Goal: Task Accomplishment & Management: Use online tool/utility

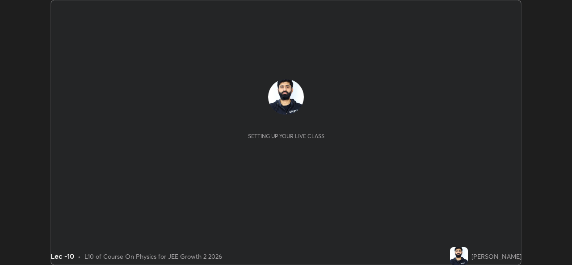
scroll to position [265, 571]
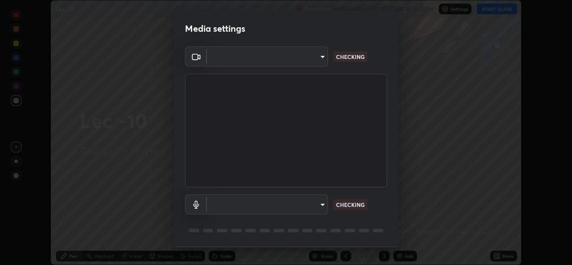
type input "78e73baf3d63bceb4c45423e3c658d9595c8caa1ee6d34b79bc6d5c79dc82097"
type input "default"
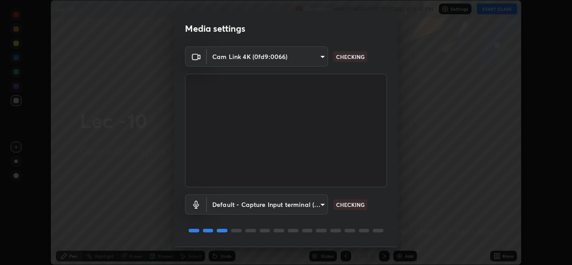
scroll to position [28, 0]
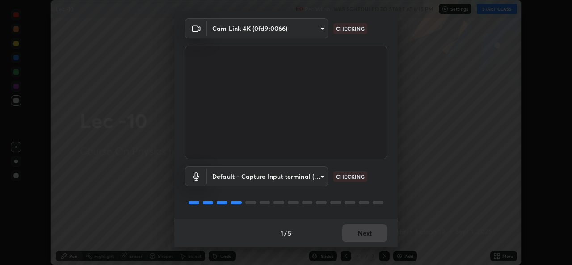
click at [352, 236] on div "1 / 5 Next" at bounding box center [285, 232] width 223 height 29
click at [361, 238] on div "1 / 5 Next" at bounding box center [285, 232] width 223 height 29
click at [352, 233] on button "Next" at bounding box center [364, 233] width 45 height 18
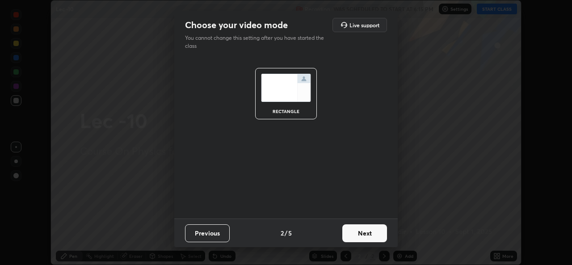
click at [354, 233] on button "Next" at bounding box center [364, 233] width 45 height 18
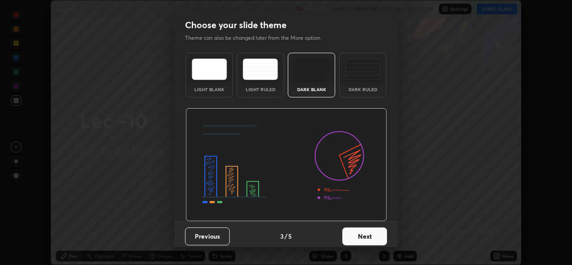
click at [360, 232] on button "Next" at bounding box center [364, 236] width 45 height 18
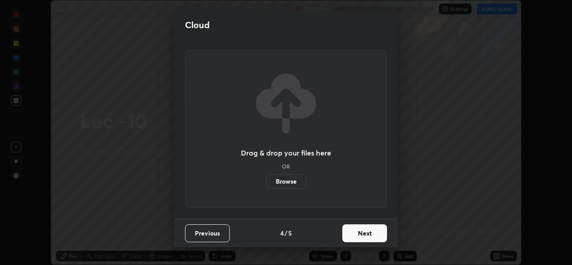
click at [356, 236] on button "Next" at bounding box center [364, 233] width 45 height 18
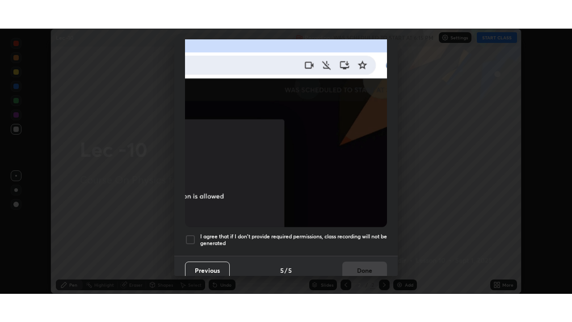
scroll to position [210, 0]
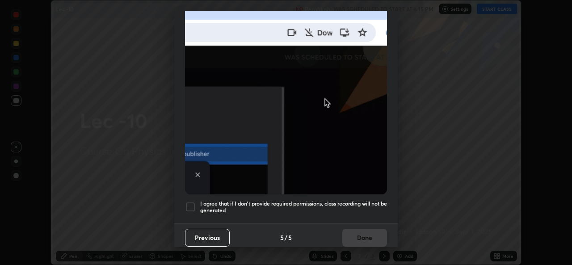
click at [192, 204] on div at bounding box center [190, 206] width 11 height 11
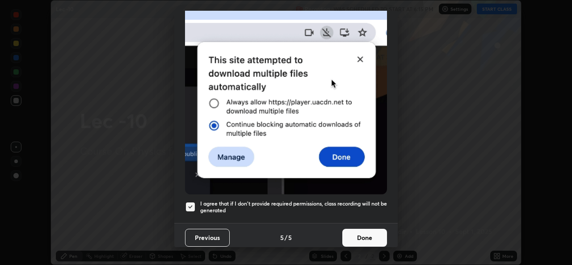
click at [360, 238] on button "Done" at bounding box center [364, 238] width 45 height 18
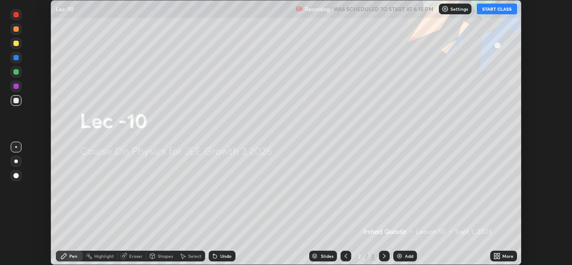
click at [498, 253] on icon at bounding box center [498, 254] width 2 height 2
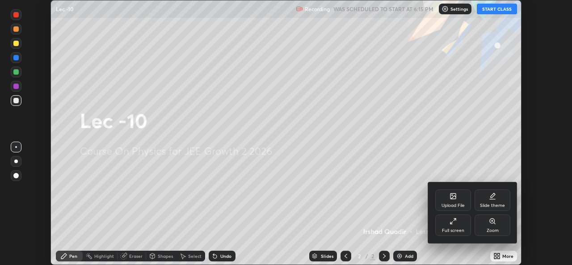
click at [493, 226] on div "Zoom" at bounding box center [492, 224] width 36 height 21
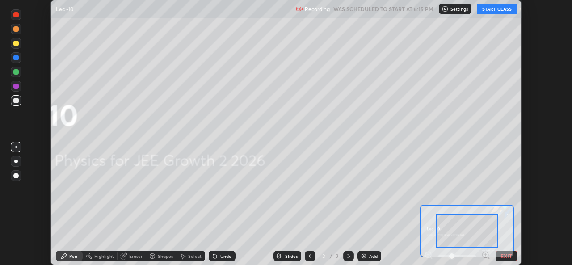
click at [506, 254] on button "EXIT" at bounding box center [505, 256] width 21 height 11
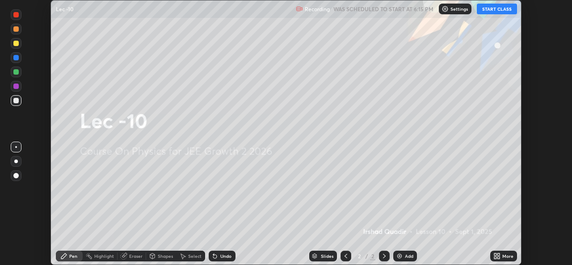
click at [502, 253] on div "More" at bounding box center [503, 256] width 27 height 11
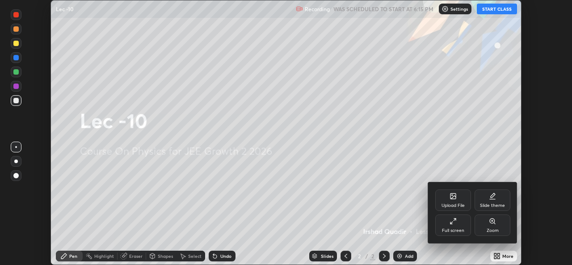
click at [493, 204] on div "Slide theme" at bounding box center [492, 205] width 25 height 4
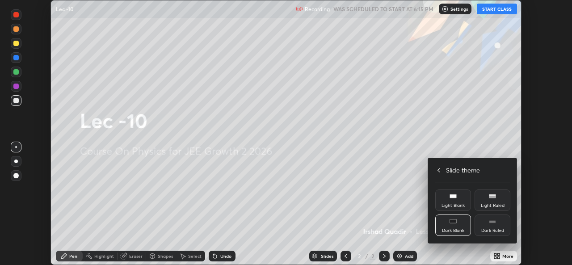
click at [489, 219] on icon at bounding box center [492, 221] width 7 height 7
click at [501, 253] on div at bounding box center [286, 132] width 572 height 265
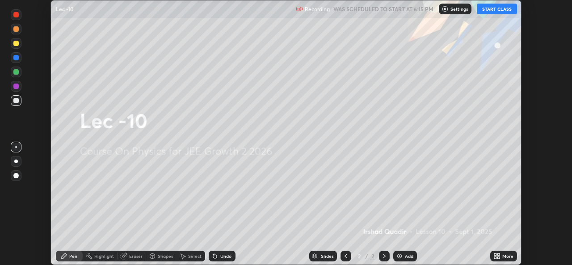
click at [402, 254] on img at bounding box center [399, 255] width 7 height 7
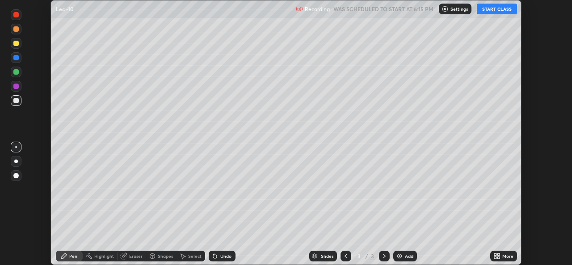
click at [510, 256] on div "More" at bounding box center [507, 256] width 11 height 4
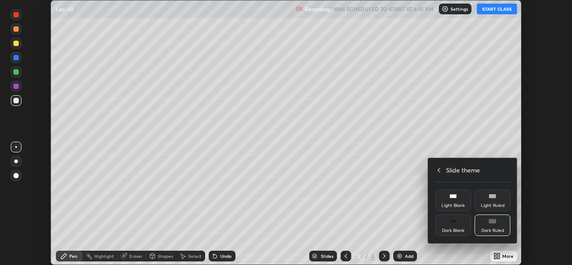
click at [495, 11] on div at bounding box center [286, 132] width 572 height 265
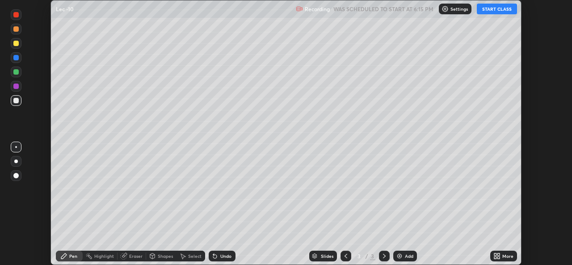
click at [498, 10] on button "START CLASS" at bounding box center [497, 9] width 40 height 11
click at [498, 254] on icon at bounding box center [498, 254] width 2 height 2
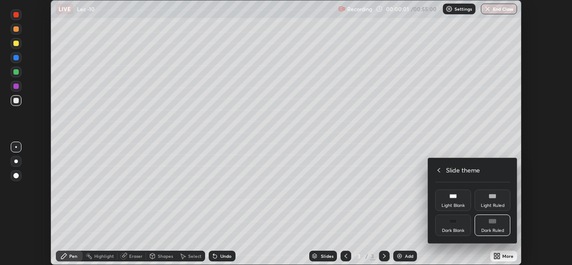
click at [439, 170] on icon at bounding box center [438, 170] width 7 height 7
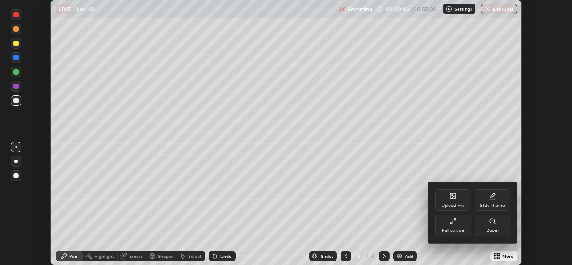
click at [455, 223] on icon at bounding box center [452, 221] width 7 height 7
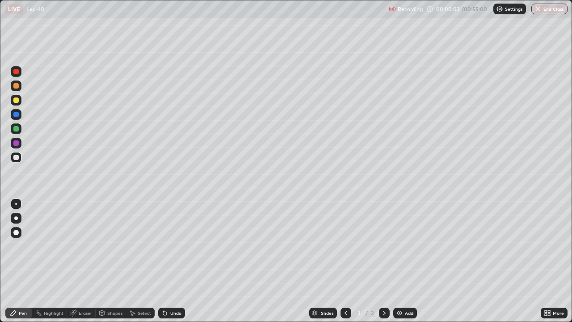
scroll to position [322, 572]
click at [113, 264] on div "Shapes" at bounding box center [114, 312] width 15 height 4
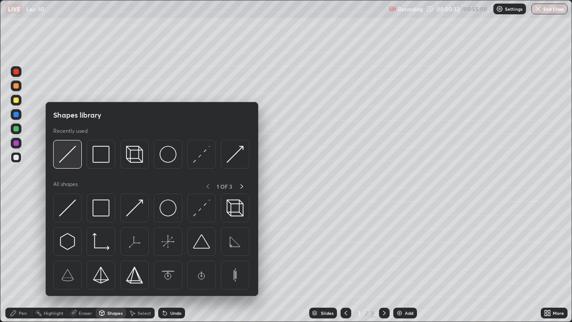
click at [68, 159] on img at bounding box center [67, 154] width 17 height 17
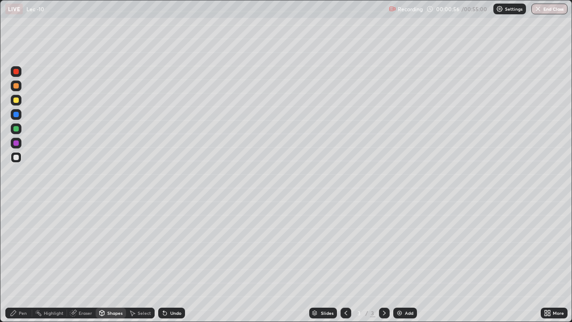
click at [25, 264] on div "Pen" at bounding box center [23, 312] width 8 height 4
click at [75, 264] on icon at bounding box center [73, 312] width 7 height 7
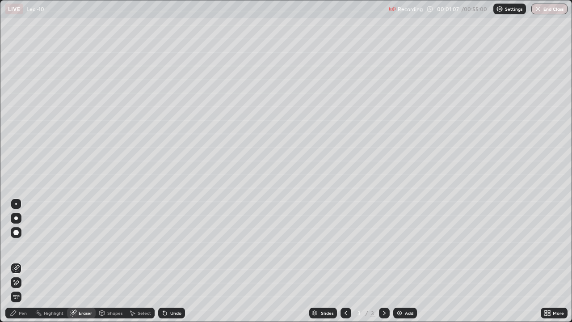
click at [24, 264] on div "Pen" at bounding box center [23, 312] width 8 height 4
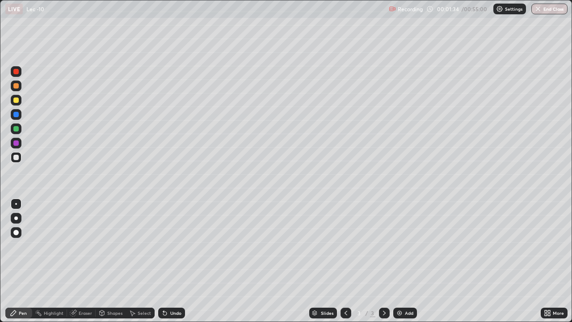
click at [17, 101] on div at bounding box center [15, 99] width 5 height 5
click at [86, 264] on div "Eraser" at bounding box center [85, 312] width 13 height 4
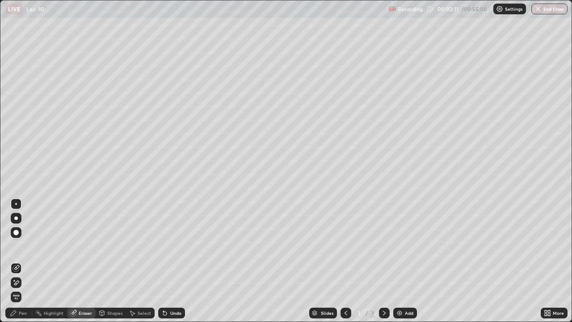
click at [23, 264] on div "Pen" at bounding box center [23, 312] width 8 height 4
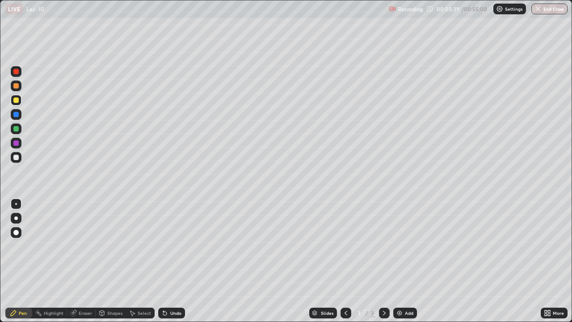
click at [108, 264] on div "Shapes" at bounding box center [114, 312] width 15 height 4
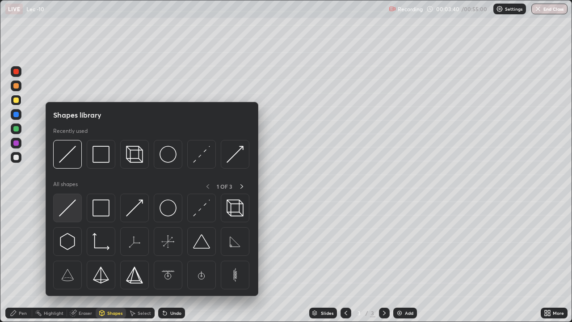
click at [65, 213] on img at bounding box center [67, 207] width 17 height 17
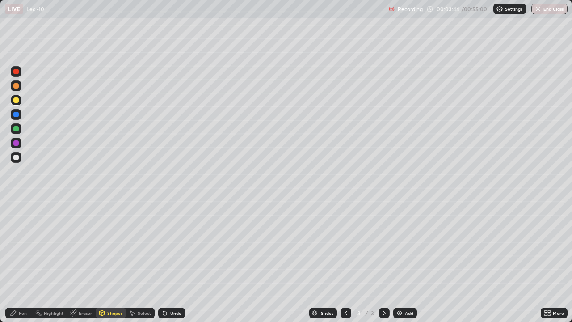
click at [26, 264] on div "Pen" at bounding box center [23, 312] width 8 height 4
click at [17, 156] on div at bounding box center [15, 157] width 5 height 5
click at [17, 99] on div at bounding box center [15, 99] width 5 height 5
click at [17, 130] on div at bounding box center [15, 128] width 5 height 5
click at [108, 264] on div "Shapes" at bounding box center [114, 312] width 15 height 4
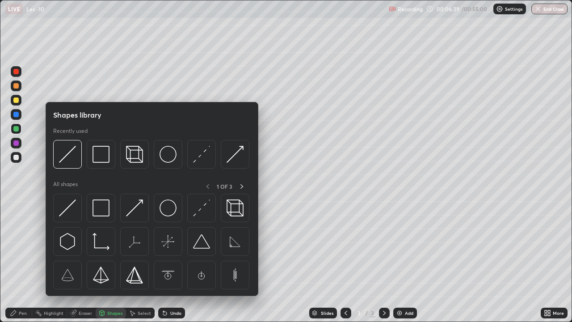
click at [97, 212] on img at bounding box center [100, 207] width 17 height 17
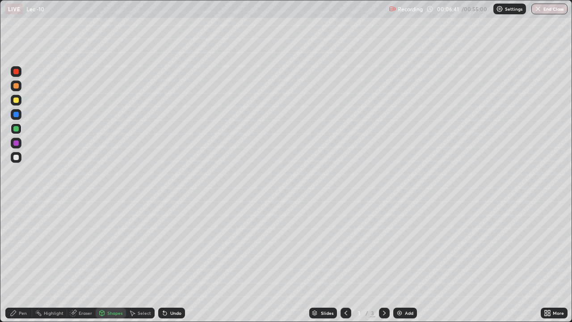
click at [21, 264] on div "Pen" at bounding box center [23, 312] width 8 height 4
click at [91, 264] on div "Eraser" at bounding box center [85, 312] width 13 height 4
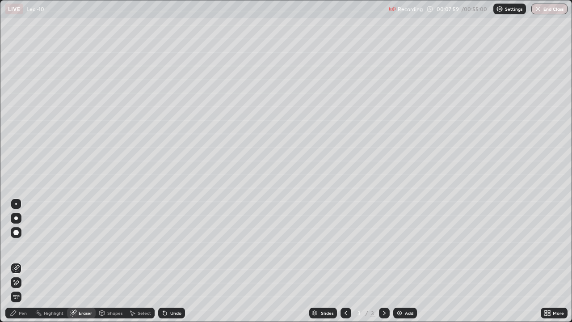
click at [22, 264] on div "Pen" at bounding box center [18, 312] width 27 height 11
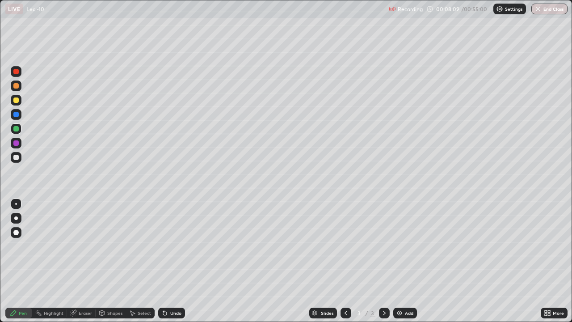
click at [113, 264] on div "Shapes" at bounding box center [114, 312] width 15 height 4
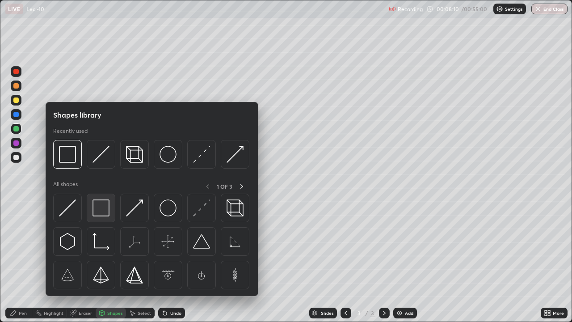
click at [96, 202] on img at bounding box center [100, 207] width 17 height 17
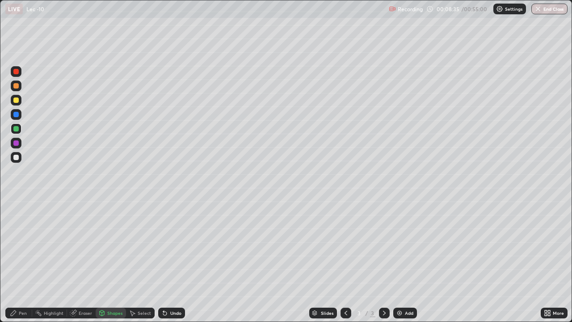
click at [173, 264] on div "Undo" at bounding box center [171, 312] width 27 height 11
click at [169, 264] on div "Undo" at bounding box center [171, 312] width 27 height 11
click at [21, 264] on div "Pen" at bounding box center [23, 312] width 8 height 4
click at [115, 264] on div "Shapes" at bounding box center [111, 312] width 30 height 11
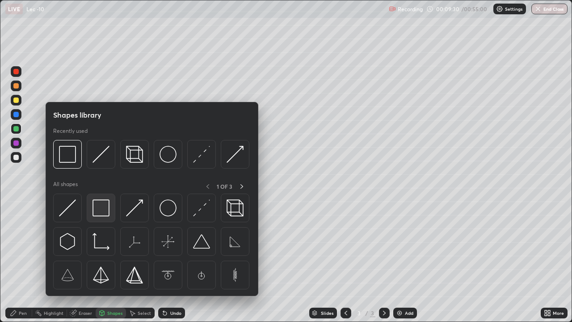
click at [104, 212] on img at bounding box center [100, 207] width 17 height 17
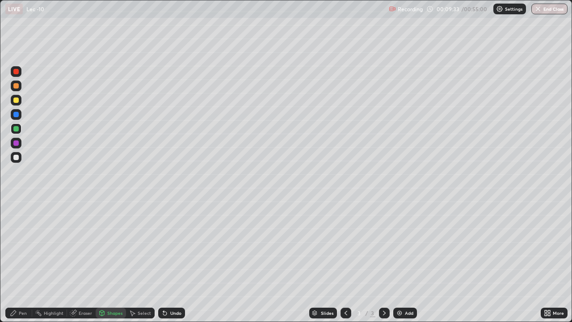
click at [21, 264] on div "Pen" at bounding box center [23, 312] width 8 height 4
click at [113, 264] on div "Shapes" at bounding box center [111, 312] width 30 height 11
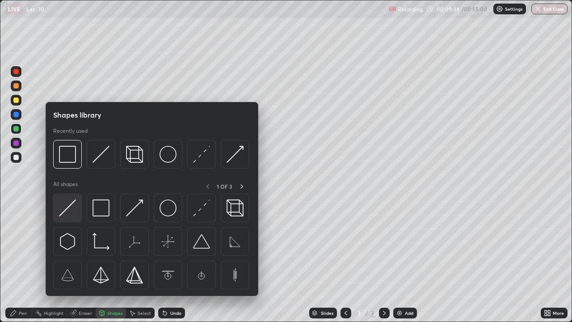
click at [68, 212] on img at bounding box center [67, 207] width 17 height 17
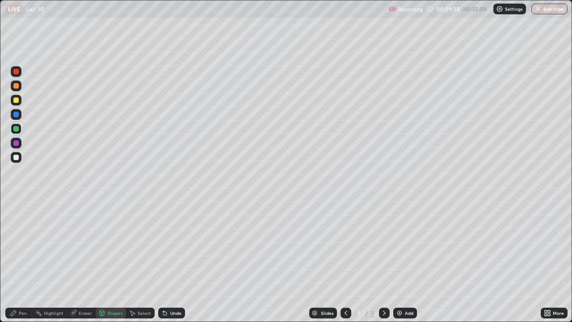
click at [25, 264] on div "Pen" at bounding box center [23, 312] width 8 height 4
click at [408, 264] on div "Add" at bounding box center [409, 312] width 8 height 4
click at [89, 264] on div "Eraser" at bounding box center [81, 312] width 29 height 11
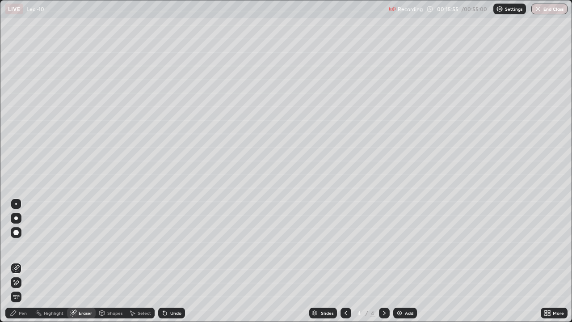
click at [28, 264] on div "Pen" at bounding box center [18, 312] width 27 height 11
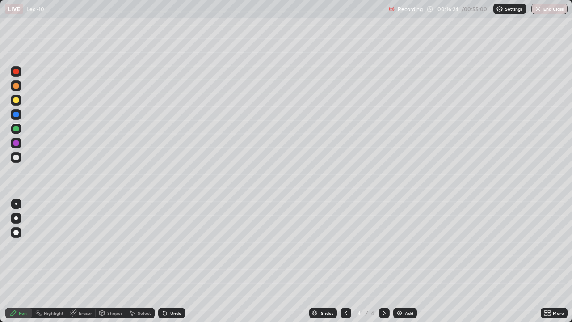
click at [109, 264] on div "Shapes" at bounding box center [114, 312] width 15 height 4
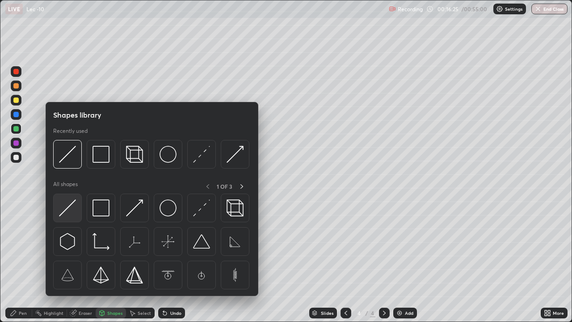
click at [67, 208] on img at bounding box center [67, 207] width 17 height 17
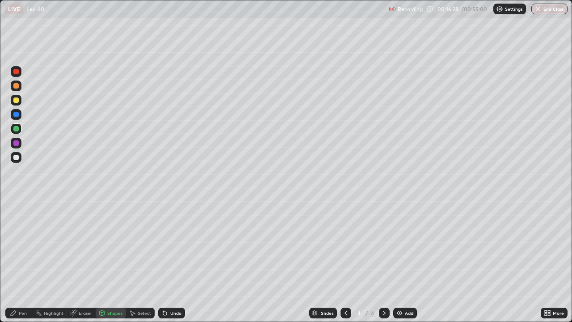
click at [25, 264] on div "Pen" at bounding box center [23, 312] width 8 height 4
click at [17, 100] on div at bounding box center [15, 99] width 5 height 5
click at [79, 264] on div "Eraser" at bounding box center [85, 312] width 13 height 4
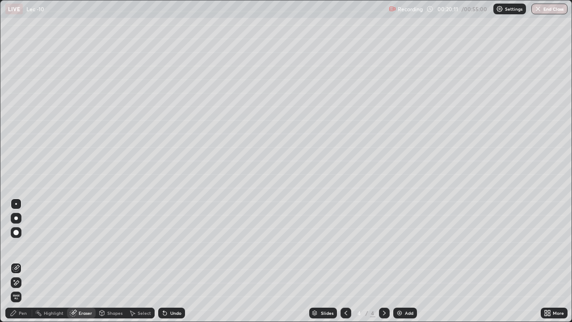
click at [23, 264] on div "Pen" at bounding box center [23, 312] width 8 height 4
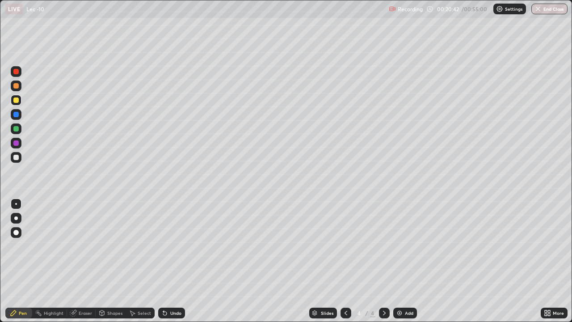
click at [85, 264] on div "Eraser" at bounding box center [85, 312] width 13 height 4
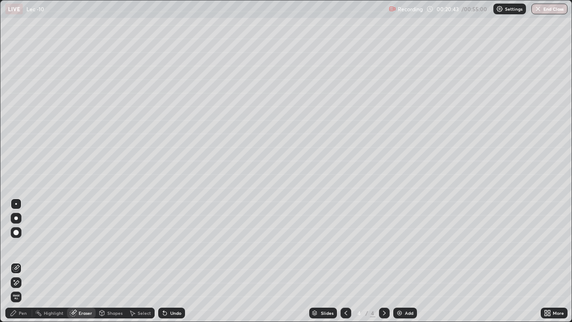
click at [23, 264] on div "Pen" at bounding box center [23, 312] width 8 height 4
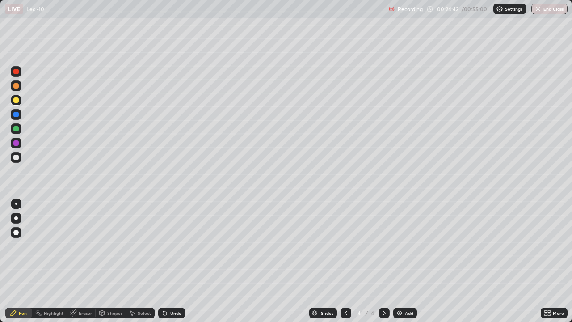
click at [92, 264] on div "Eraser" at bounding box center [81, 312] width 29 height 11
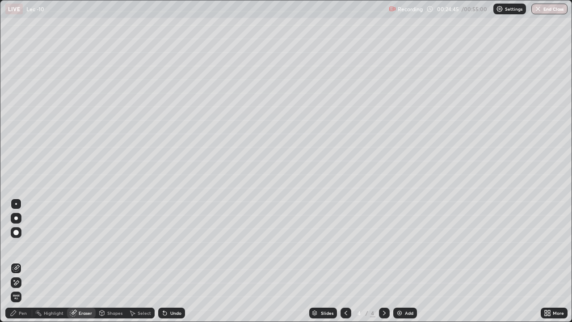
click at [29, 264] on div "Pen" at bounding box center [18, 312] width 27 height 11
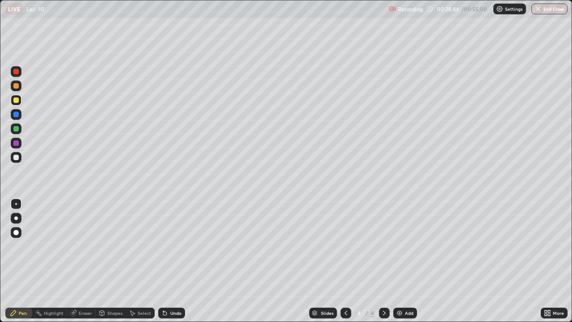
click at [405, 264] on div "Add" at bounding box center [405, 312] width 24 height 11
click at [344, 264] on icon at bounding box center [345, 312] width 7 height 7
click at [383, 264] on icon at bounding box center [384, 312] width 7 height 7
click at [88, 264] on div "Eraser" at bounding box center [85, 312] width 13 height 4
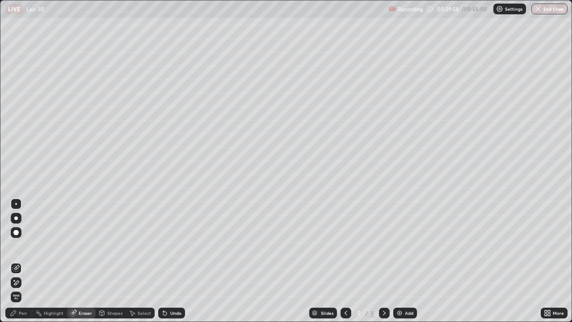
click at [21, 264] on div "Pen" at bounding box center [18, 312] width 27 height 11
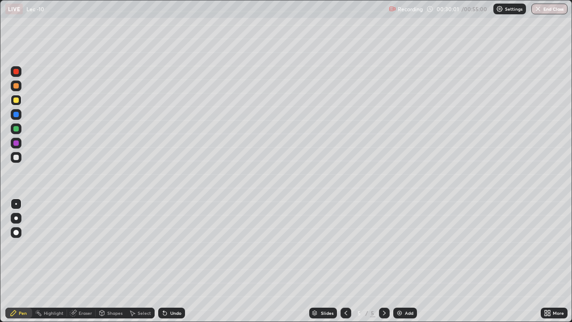
click at [81, 264] on div "Eraser" at bounding box center [85, 312] width 13 height 4
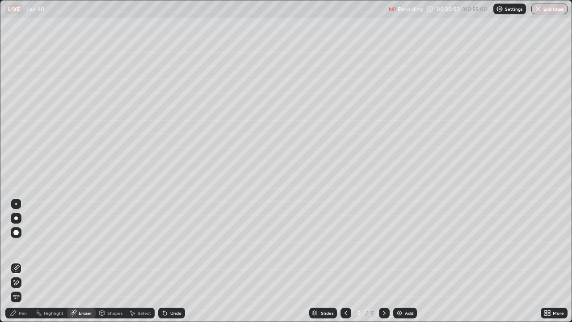
click at [23, 264] on div "Pen" at bounding box center [18, 312] width 27 height 11
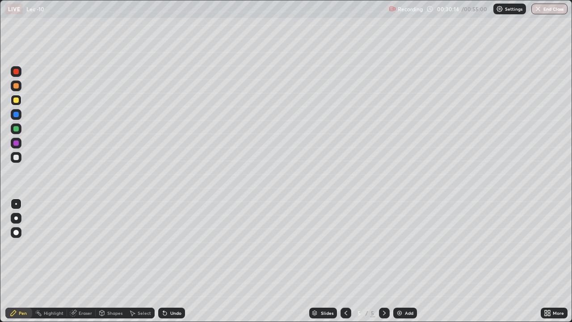
click at [85, 264] on div "Eraser" at bounding box center [85, 312] width 13 height 4
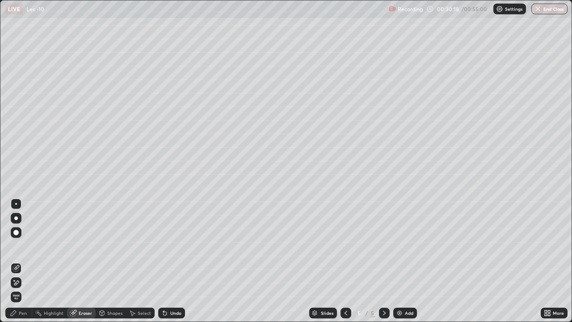
click at [25, 264] on div "Pen" at bounding box center [23, 312] width 8 height 4
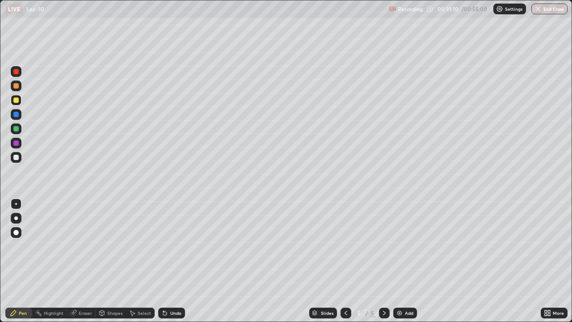
click at [108, 264] on div "Shapes" at bounding box center [114, 312] width 15 height 4
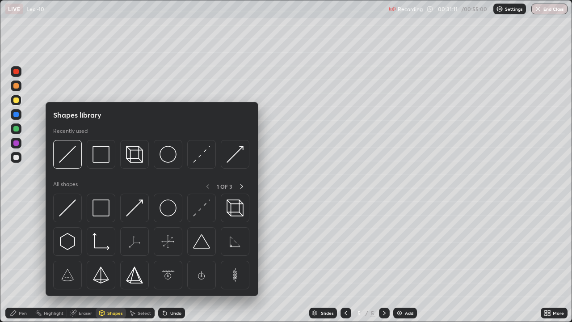
click at [75, 264] on icon at bounding box center [73, 312] width 7 height 7
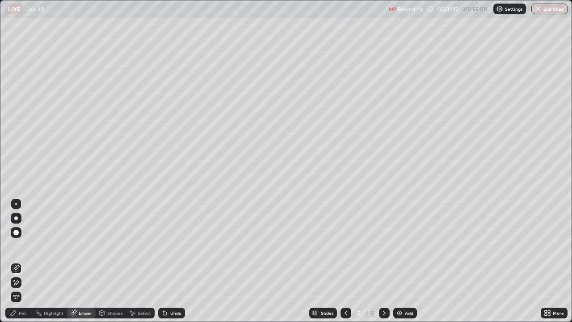
click at [25, 264] on div "Pen" at bounding box center [23, 312] width 8 height 4
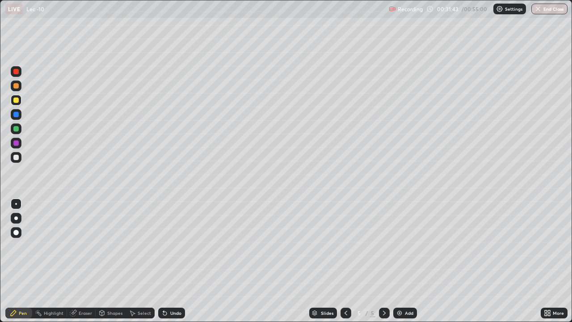
click at [24, 264] on div "Pen" at bounding box center [23, 312] width 8 height 4
click at [17, 129] on div at bounding box center [15, 128] width 5 height 5
click at [81, 264] on div "Eraser" at bounding box center [85, 312] width 13 height 4
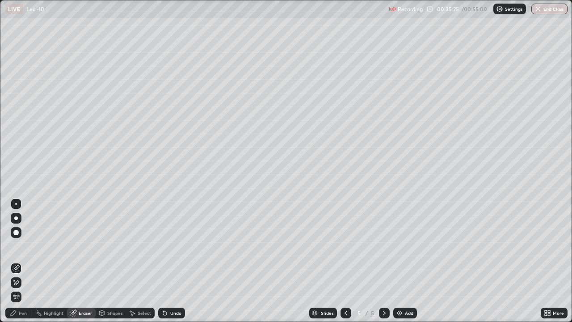
click at [21, 264] on div "Pen" at bounding box center [23, 312] width 8 height 4
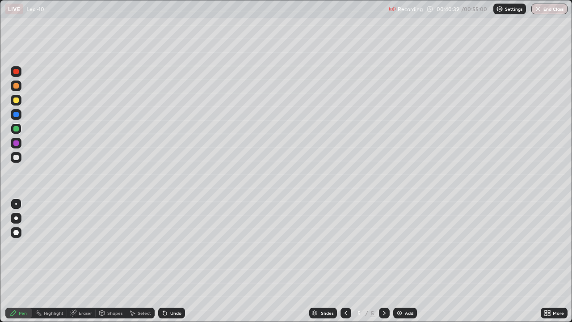
click at [93, 264] on div "Eraser" at bounding box center [81, 312] width 29 height 11
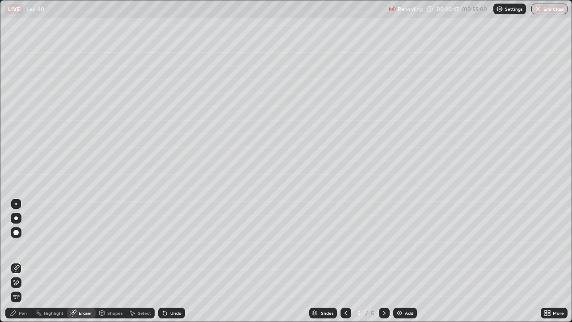
click at [24, 264] on div "Pen" at bounding box center [23, 312] width 8 height 4
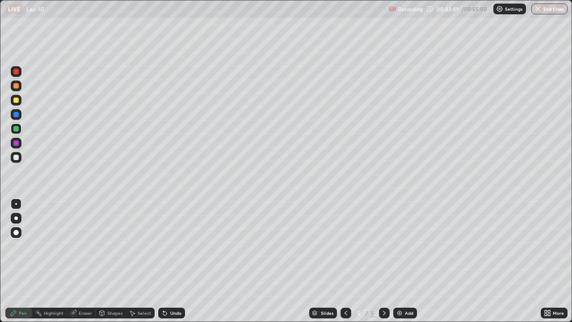
click at [406, 264] on div "Add" at bounding box center [409, 312] width 8 height 4
click at [345, 264] on icon at bounding box center [345, 312] width 7 height 7
click at [348, 264] on div at bounding box center [345, 312] width 11 height 11
click at [386, 264] on icon at bounding box center [384, 312] width 7 height 7
click at [410, 264] on div "Add" at bounding box center [409, 312] width 8 height 4
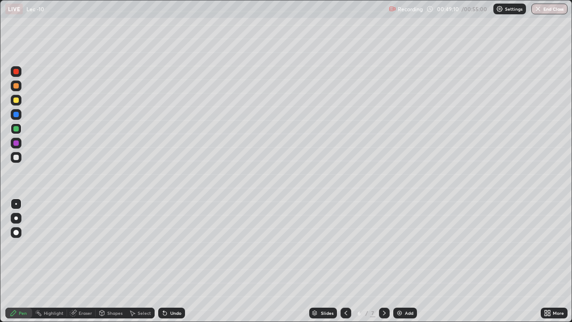
click at [111, 264] on div "Shapes" at bounding box center [114, 312] width 15 height 4
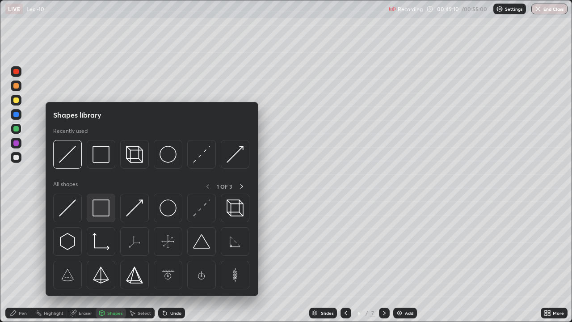
click at [97, 209] on img at bounding box center [100, 207] width 17 height 17
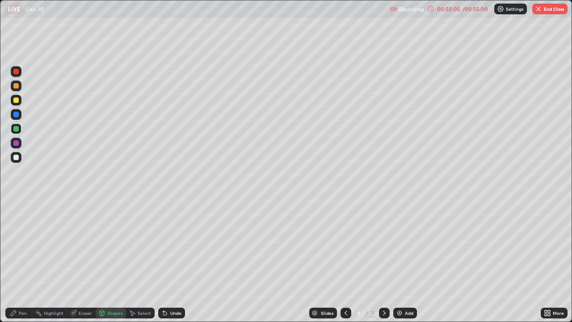
click at [116, 264] on div "Shapes" at bounding box center [114, 312] width 15 height 4
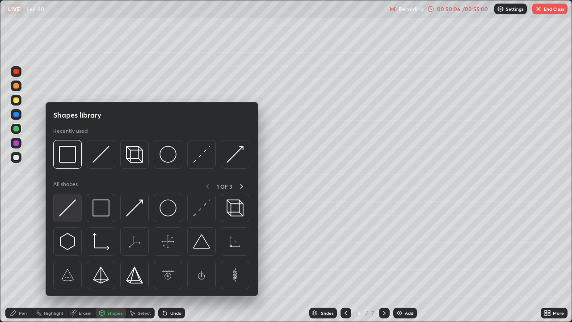
click at [73, 205] on img at bounding box center [67, 207] width 17 height 17
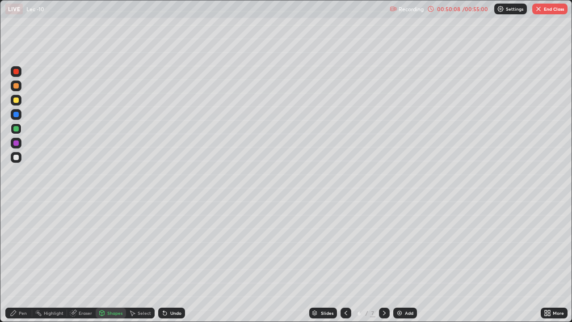
click at [20, 264] on div "Pen" at bounding box center [23, 312] width 8 height 4
click at [18, 99] on div at bounding box center [15, 99] width 5 height 5
click at [555, 14] on button "End Class" at bounding box center [549, 9] width 35 height 11
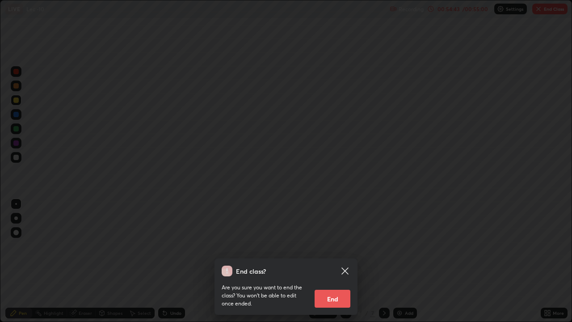
click at [344, 264] on button "End" at bounding box center [333, 298] width 36 height 18
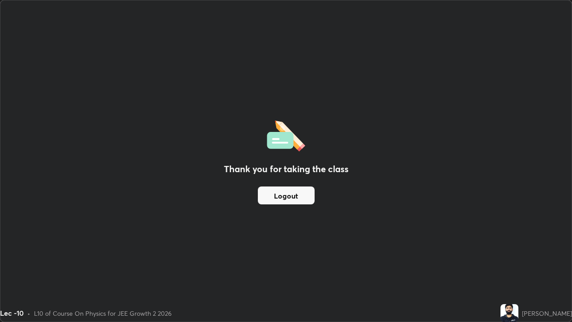
click at [309, 199] on button "Logout" at bounding box center [286, 195] width 57 height 18
click at [309, 200] on button "Logout" at bounding box center [286, 195] width 57 height 18
click at [308, 197] on button "Logout" at bounding box center [286, 195] width 57 height 18
